Goal: Task Accomplishment & Management: Manage account settings

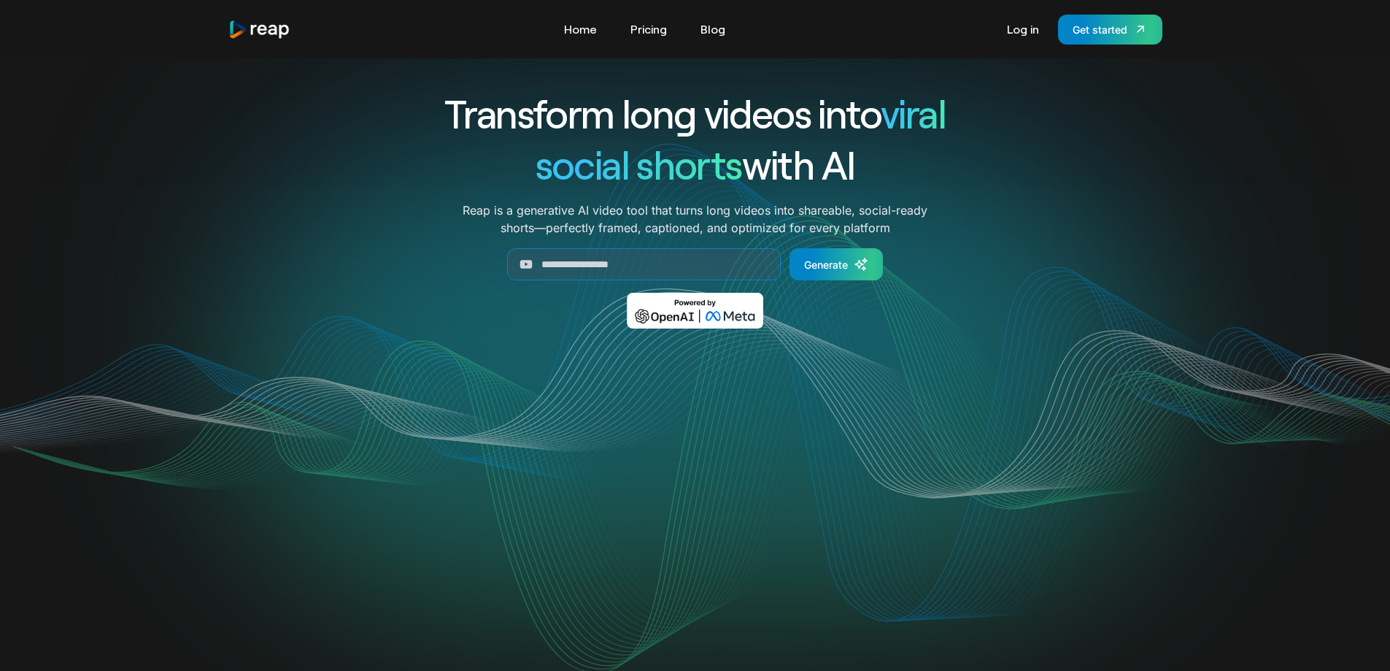
click at [1028, 35] on link "Log in" at bounding box center [1023, 29] width 47 height 23
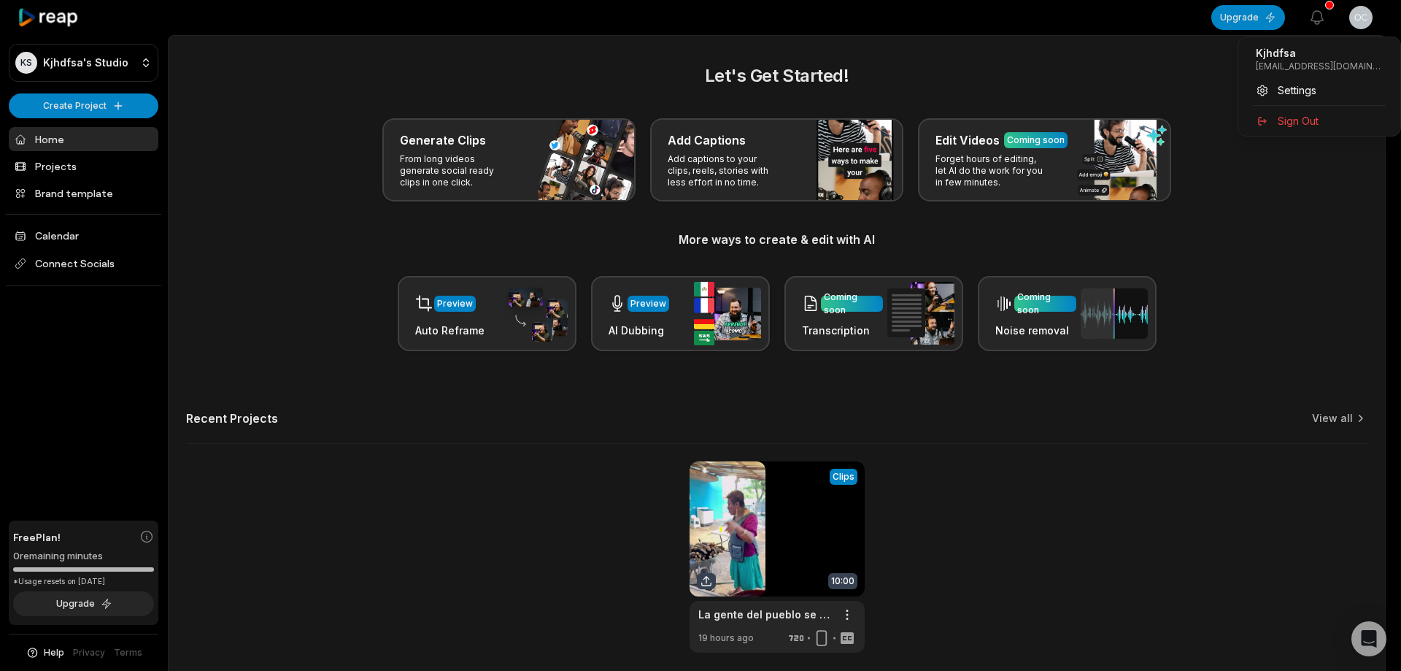
click at [1357, 18] on html "KS Kjhdfsa's Studio Create Project Home Projects Brand template Calendar Connec…" at bounding box center [700, 335] width 1401 height 671
click at [1285, 123] on span "Sign Out" at bounding box center [1298, 120] width 41 height 15
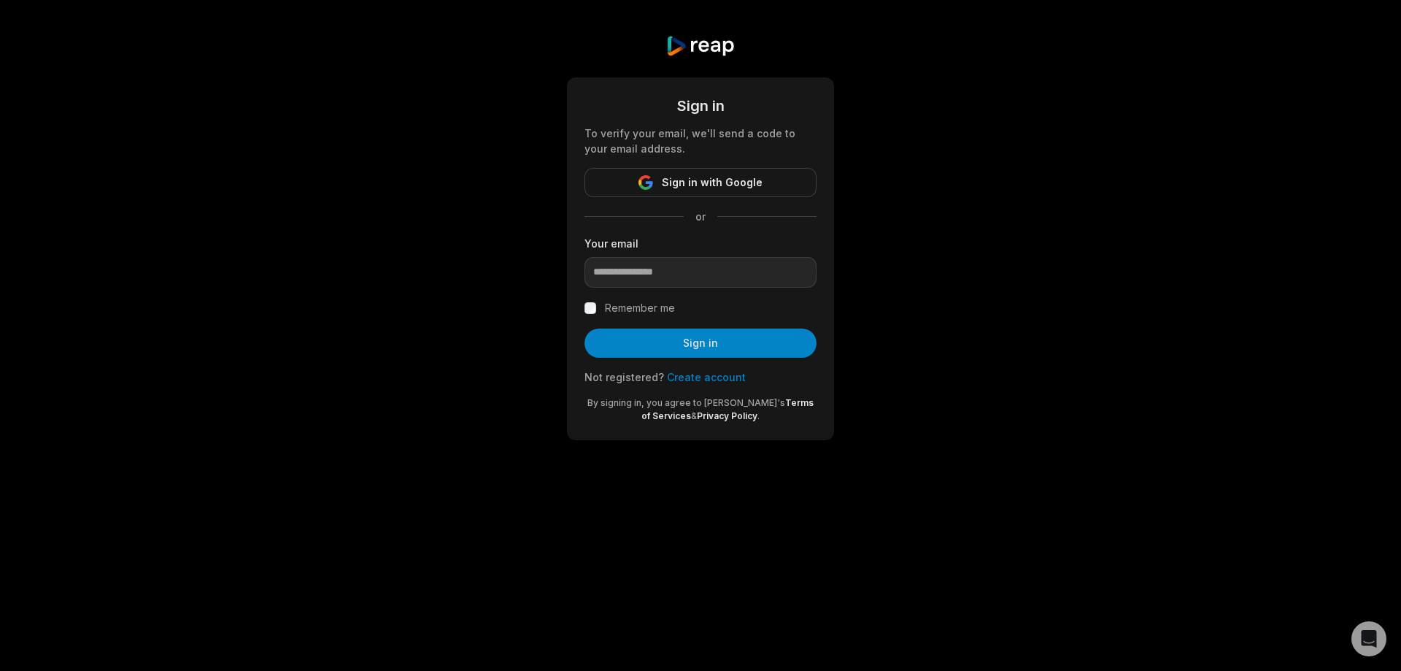
click at [702, 371] on link "Create account" at bounding box center [706, 377] width 79 height 12
